Goal: Task Accomplishment & Management: Complete application form

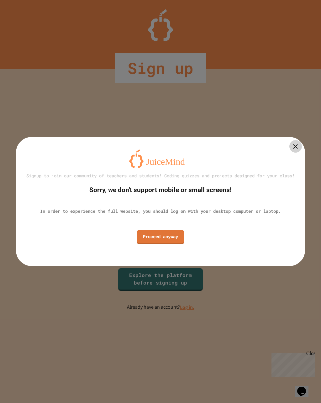
click at [172, 240] on link "Proceed anyway" at bounding box center [161, 237] width 48 height 14
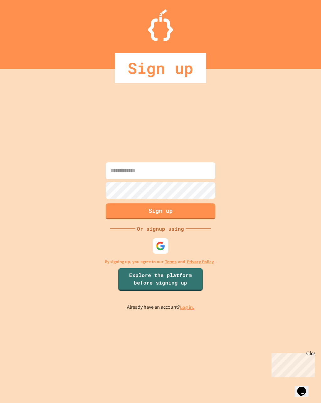
click at [164, 248] on img at bounding box center [160, 246] width 9 height 9
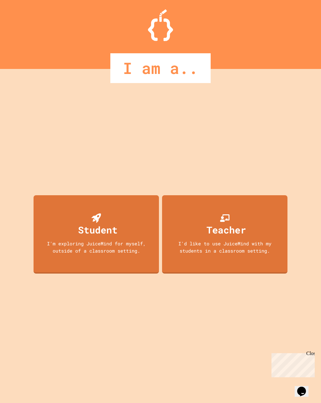
click at [118, 254] on div "I'm exploring JuiceMind for myself, outside of a classroom setting." at bounding box center [96, 247] width 113 height 14
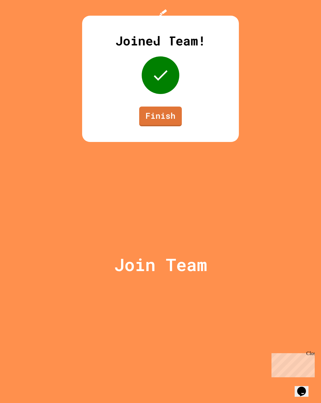
click at [172, 126] on link "Finish" at bounding box center [160, 117] width 43 height 20
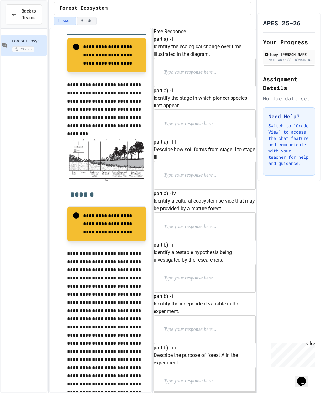
scroll to position [228, 0]
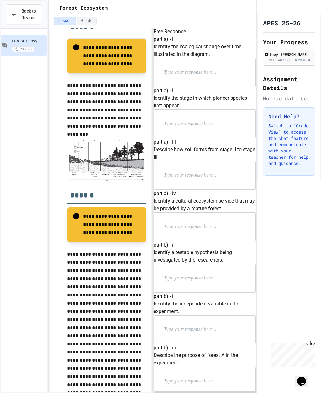
click at [200, 77] on p at bounding box center [205, 72] width 82 height 8
click at [204, 138] on div at bounding box center [205, 124] width 102 height 28
click at [206, 128] on p at bounding box center [205, 124] width 82 height 8
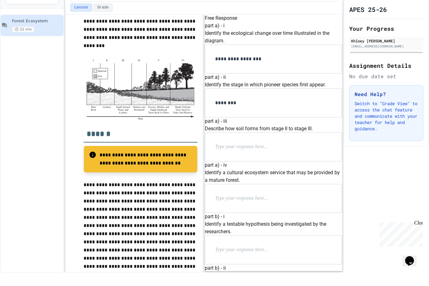
scroll to position [39, 0]
click at [317, 87] on div "part a) - ii Identify the stage in which pioneer species first appear. ********" at bounding box center [273, 109] width 137 height 44
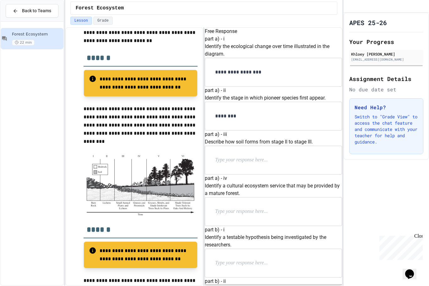
scroll to position [151, 0]
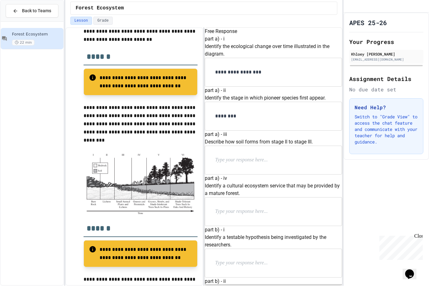
click at [238, 156] on p at bounding box center [256, 160] width 82 height 8
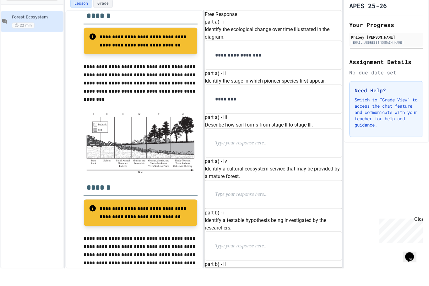
scroll to position [173, 0]
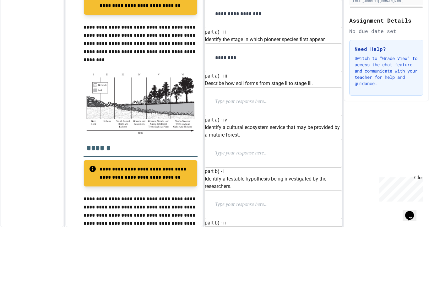
click at [321, 109] on div "APES 25-26 Your Progress Khloey [PERSON_NAME] [EMAIL_ADDRESS][DOMAIN_NAME] Assi…" at bounding box center [385, 149] width 85 height 273
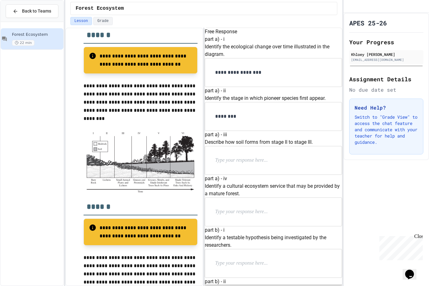
scroll to position [124, 0]
click at [290, 156] on p at bounding box center [256, 160] width 82 height 8
click at [257, 156] on p at bounding box center [256, 160] width 82 height 8
click at [264, 156] on p at bounding box center [256, 160] width 82 height 8
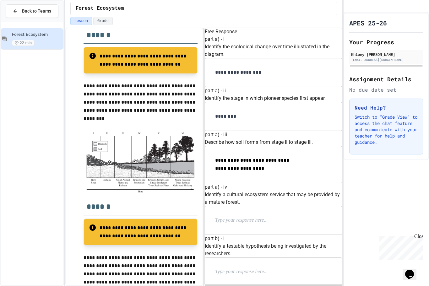
click at [227, 158] on span "**********" at bounding box center [252, 164] width 75 height 13
click at [228, 158] on span "**********" at bounding box center [252, 164] width 75 height 13
click at [291, 156] on p "**********" at bounding box center [256, 164] width 82 height 17
click at [303, 146] on div "**********" at bounding box center [273, 164] width 136 height 37
click at [297, 156] on p "**********" at bounding box center [256, 164] width 82 height 17
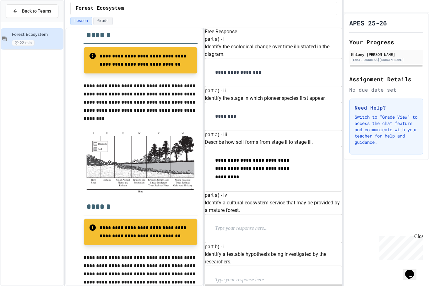
scroll to position [191, 0]
click at [281, 224] on p at bounding box center [256, 228] width 82 height 8
click at [292, 224] on p at bounding box center [256, 228] width 82 height 8
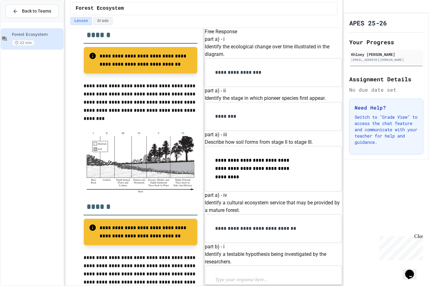
click at [291, 266] on div at bounding box center [273, 280] width 136 height 28
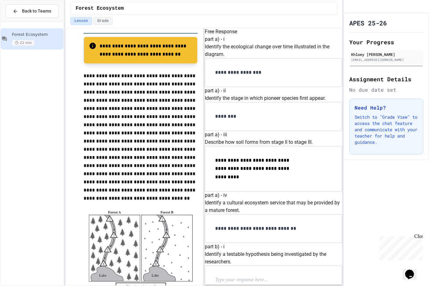
scroll to position [294, 0]
click at [288, 276] on p at bounding box center [256, 280] width 82 height 8
click at [248, 266] on div at bounding box center [273, 280] width 136 height 28
click at [251, 276] on p at bounding box center [256, 280] width 82 height 8
click at [247, 276] on p at bounding box center [256, 280] width 82 height 8
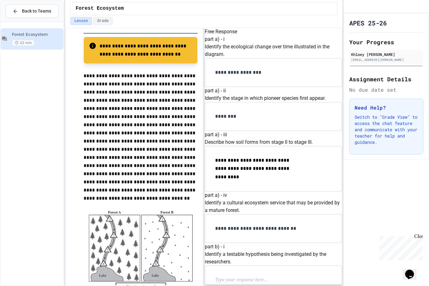
click at [247, 276] on p at bounding box center [256, 280] width 82 height 8
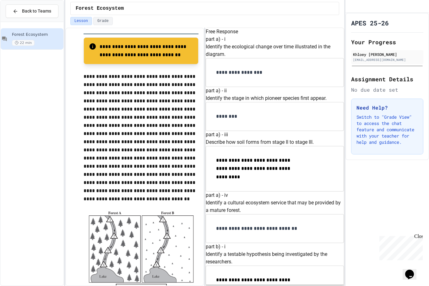
scroll to position [359, 0]
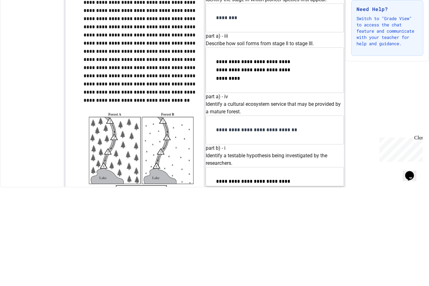
scroll to position [21, 0]
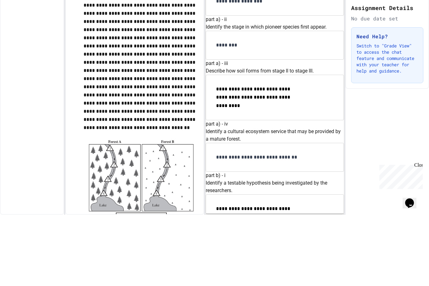
click at [321, 13] on div "APES 25-26 Your Progress Khloey [PERSON_NAME] [EMAIL_ADDRESS][DOMAIN_NAME] Assi…" at bounding box center [386, 86] width 83 height 147
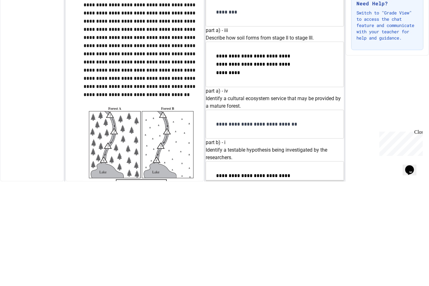
scroll to position [520, 0]
click at [321, 103] on div "APES 25-26 Your Progress Khloey [PERSON_NAME] [EMAIL_ADDRESS][DOMAIN_NAME] Assi…" at bounding box center [386, 149] width 83 height 273
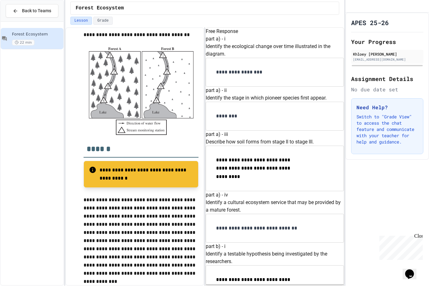
scroll to position [518, 0]
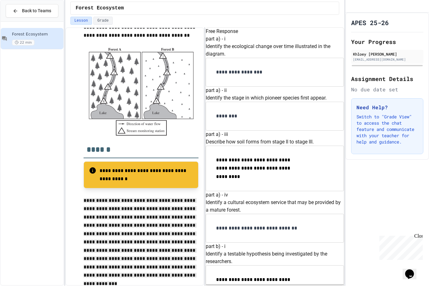
click at [316, 17] on div "Lesson Grade" at bounding box center [204, 21] width 269 height 8
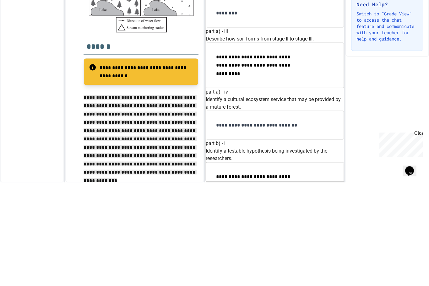
scroll to position [512, 0]
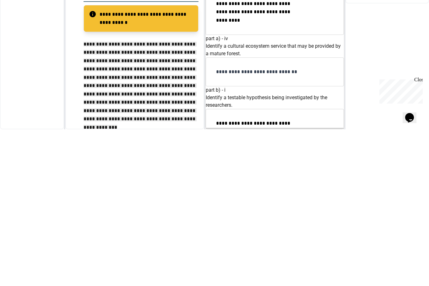
scroll to position [545, 0]
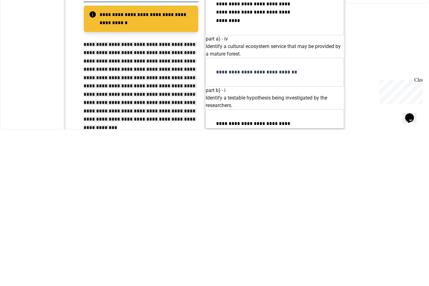
scroll to position [550, 0]
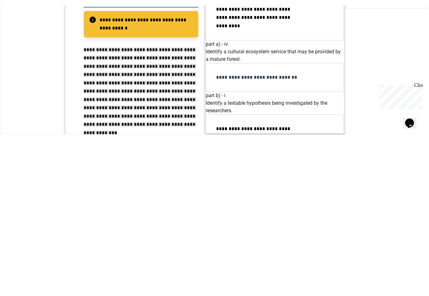
scroll to position [10, 0]
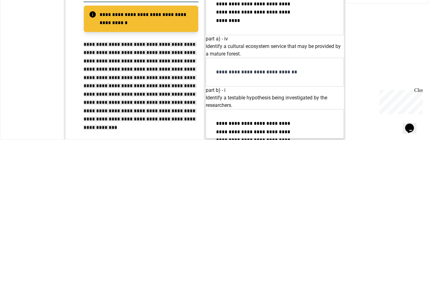
click at [321, 72] on div "APES 25-26 Your Progress Khloey [PERSON_NAME] [EMAIL_ADDRESS][DOMAIN_NAME] Assi…" at bounding box center [386, 154] width 83 height 283
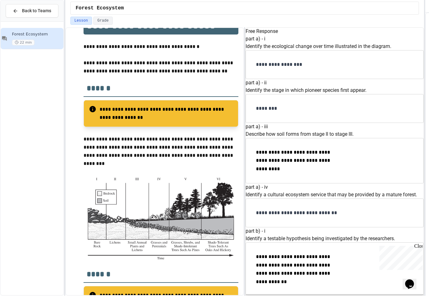
scroll to position [88, 0]
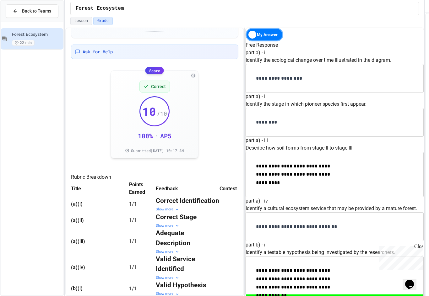
scroll to position [56, 0]
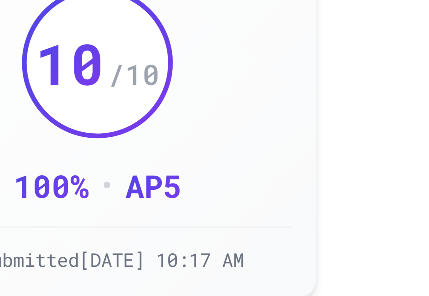
click at [116, 74] on div "Correct 10 / 10 100 % • AP 5 Submitted [DATE] 10:17 AM AP Score Criteria 5 Exce…" at bounding box center [154, 112] width 77 height 77
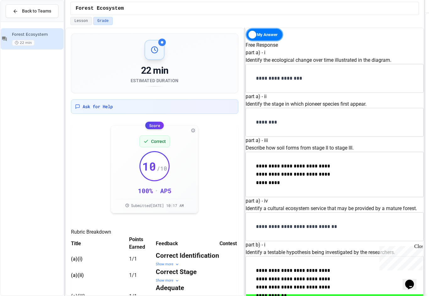
scroll to position [434, 0]
click at [156, 267] on div "Show more" at bounding box center [188, 264] width 64 height 5
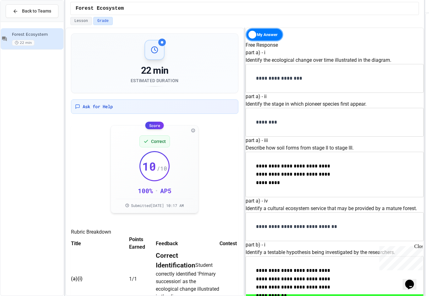
click at [156, 282] on div "Correct Identification Student correctly identified 'Primary succession' as the…" at bounding box center [188, 276] width 64 height 50
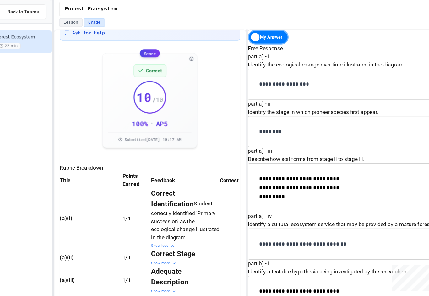
scroll to position [9, 0]
